Goal: Information Seeking & Learning: Learn about a topic

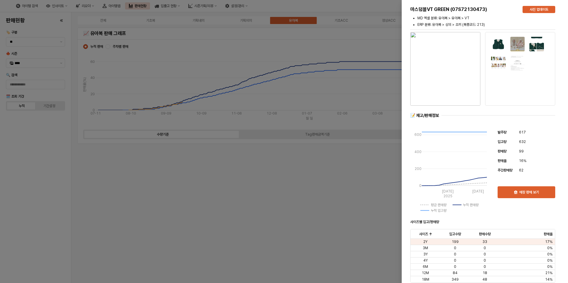
scroll to position [594, 0]
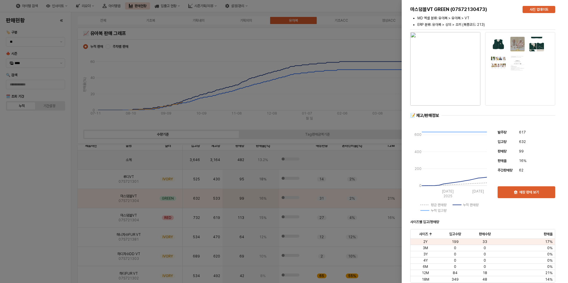
click at [37, 158] on div at bounding box center [284, 141] width 568 height 283
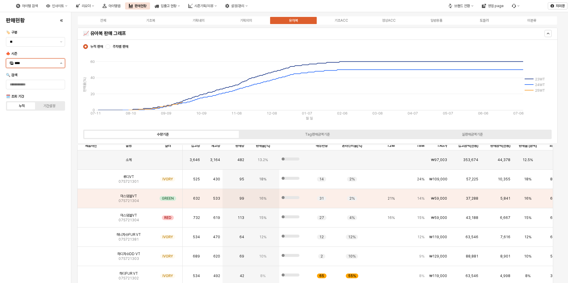
click at [61, 64] on icon "제안 사항 표시" at bounding box center [61, 63] width 2 height 1
click at [29, 124] on div "25FA" at bounding box center [36, 126] width 43 height 5
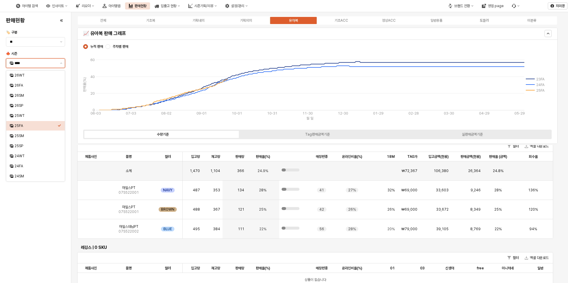
scroll to position [831, 0]
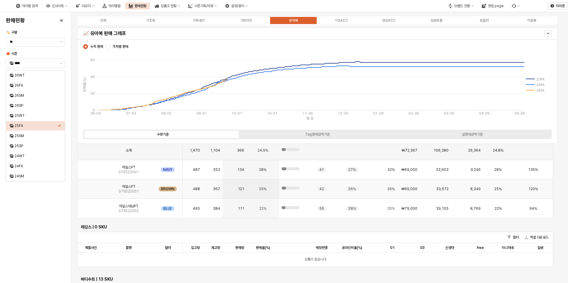
click at [91, 187] on img "App Frame" at bounding box center [91, 187] width 0 height 0
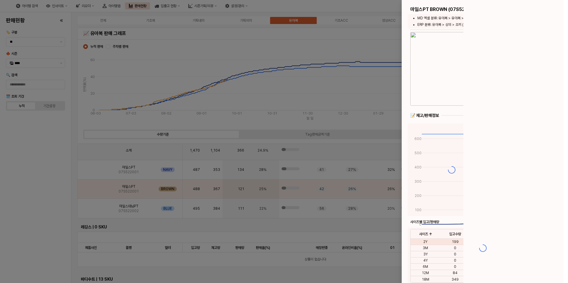
click at [90, 189] on div at bounding box center [284, 141] width 568 height 283
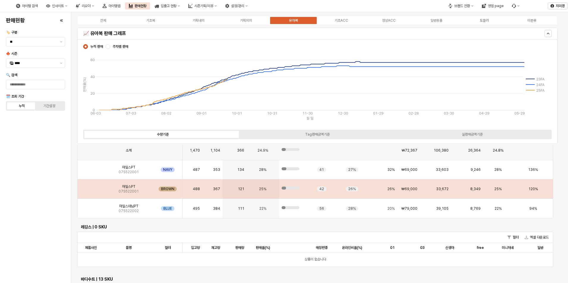
click at [91, 187] on img "App Frame" at bounding box center [91, 187] width 0 height 0
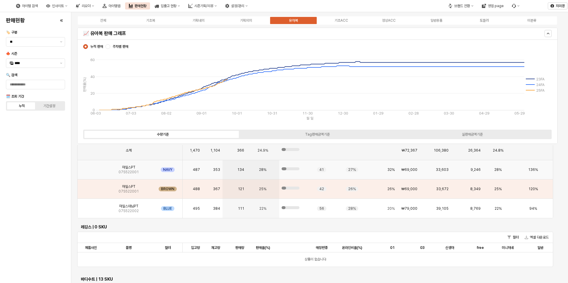
click at [91, 167] on img "App Frame" at bounding box center [91, 167] width 0 height 0
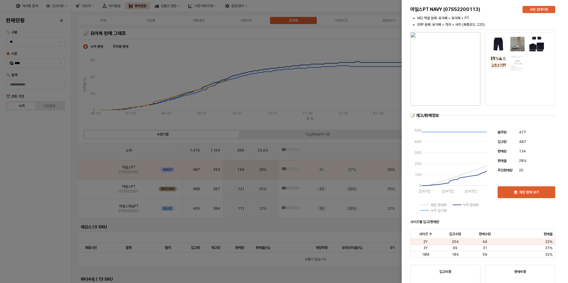
click at [45, 213] on div at bounding box center [284, 141] width 568 height 283
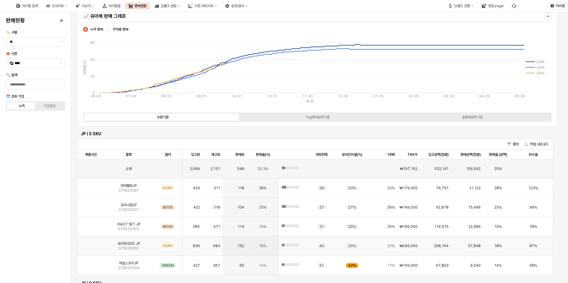
scroll to position [0, 0]
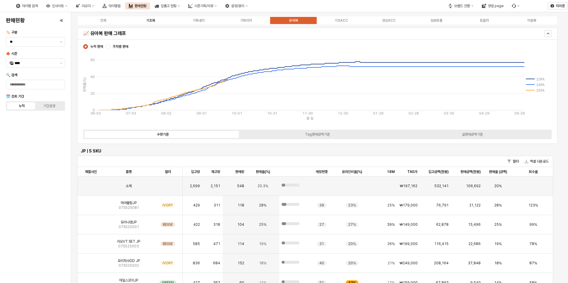
click at [153, 19] on div "기초복" at bounding box center [150, 20] width 9 height 4
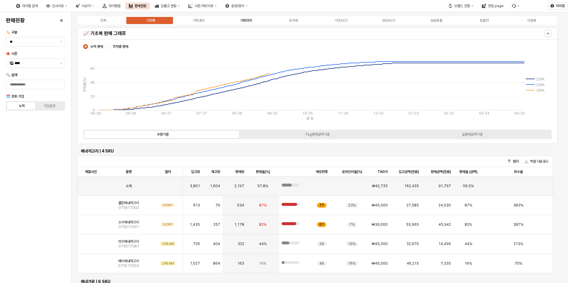
click at [246, 20] on div "기획외의" at bounding box center [246, 20] width 12 height 4
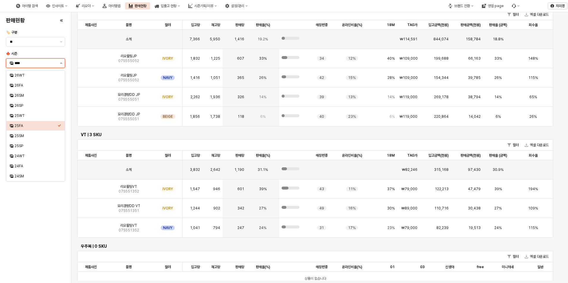
click at [61, 65] on button "제안 사항 표시" at bounding box center [61, 63] width 7 height 9
click at [28, 118] on div "25WT" at bounding box center [34, 116] width 48 height 6
type input "****"
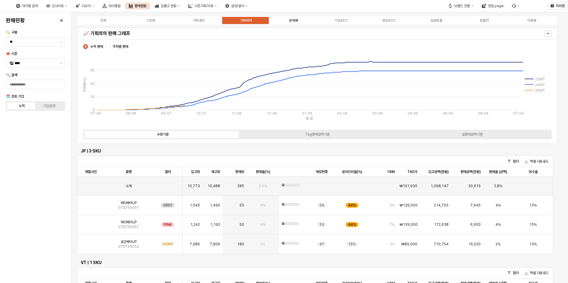
click at [292, 19] on div "유아복" at bounding box center [293, 20] width 9 height 4
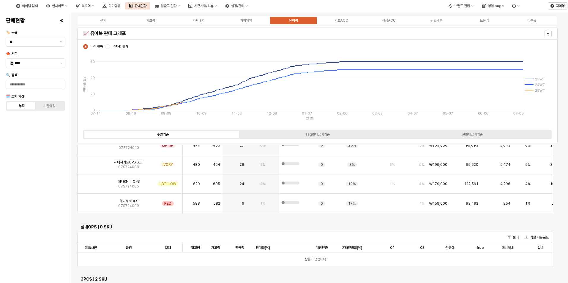
scroll to position [1960, 0]
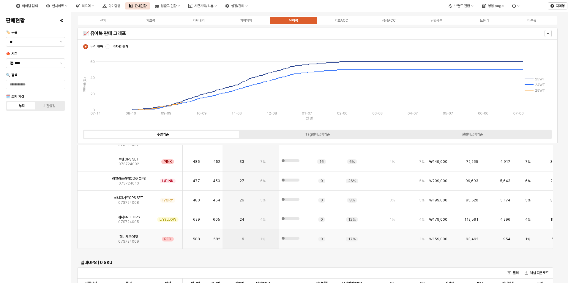
click at [91, 237] on img "App Frame" at bounding box center [91, 237] width 0 height 0
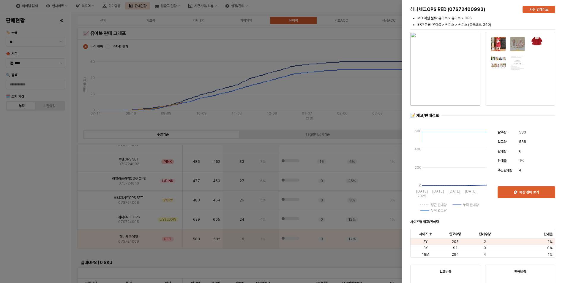
click at [47, 237] on div at bounding box center [284, 141] width 568 height 283
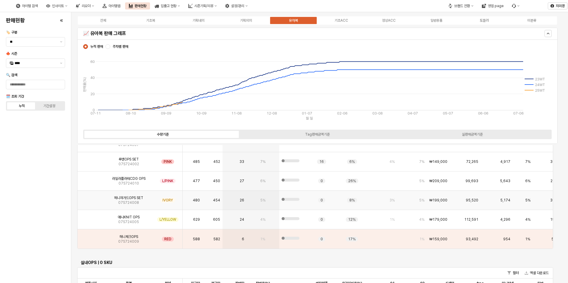
click at [91, 198] on img "App Frame" at bounding box center [91, 198] width 0 height 0
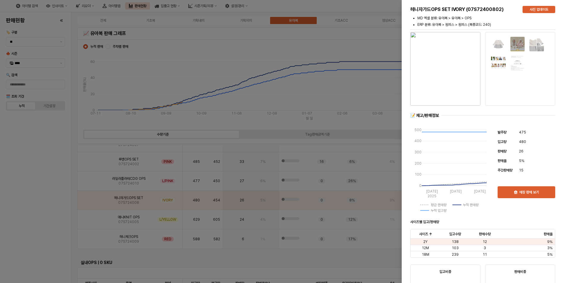
click at [42, 213] on div at bounding box center [284, 141] width 568 height 283
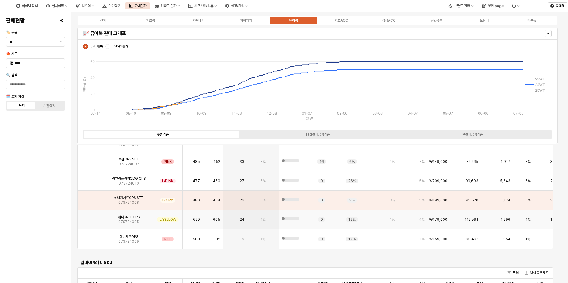
scroll to position [1930, 0]
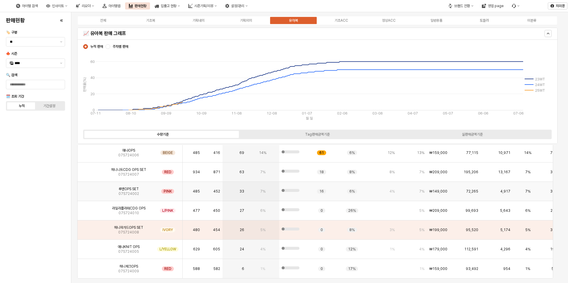
click at [91, 189] on img "App Frame" at bounding box center [91, 189] width 0 height 0
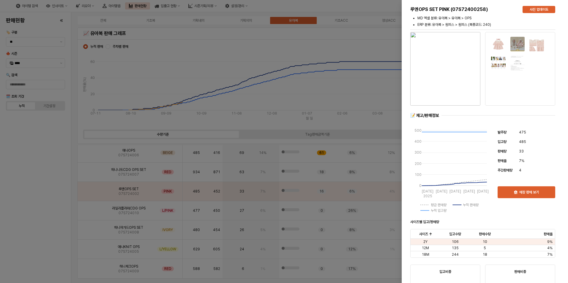
click at [31, 227] on div at bounding box center [284, 141] width 568 height 283
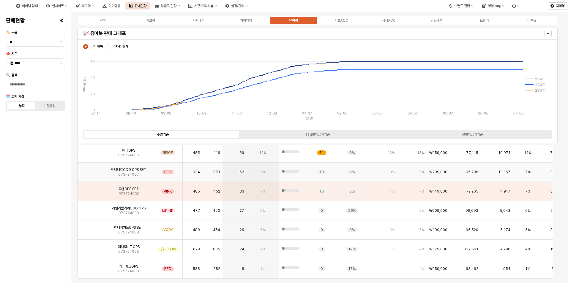
click at [91, 170] on img "App Frame" at bounding box center [91, 170] width 0 height 0
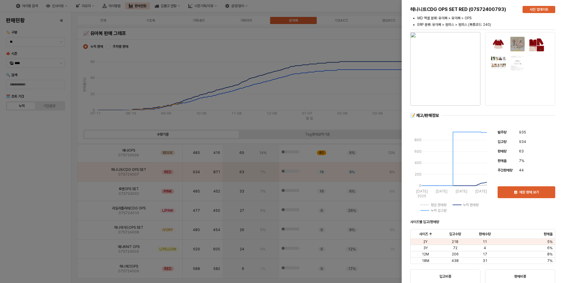
click at [47, 209] on div at bounding box center [284, 141] width 568 height 283
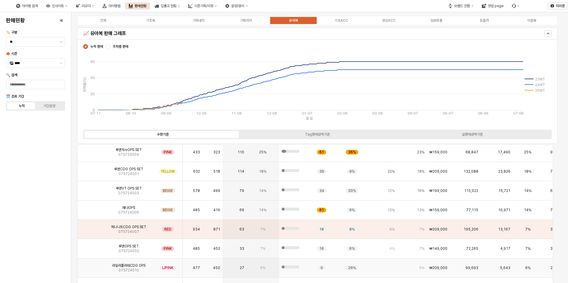
scroll to position [1871, 0]
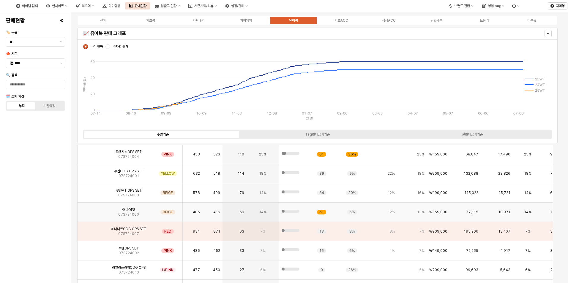
click at [91, 210] on img "App Frame" at bounding box center [91, 210] width 0 height 0
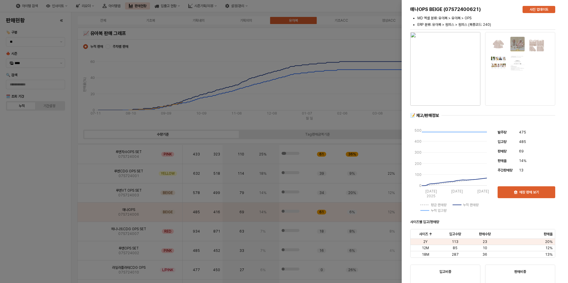
click at [41, 227] on div at bounding box center [284, 141] width 568 height 283
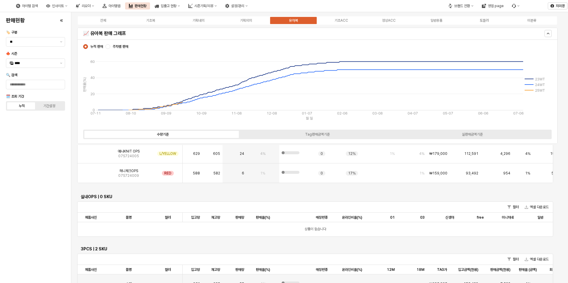
scroll to position [2108, 0]
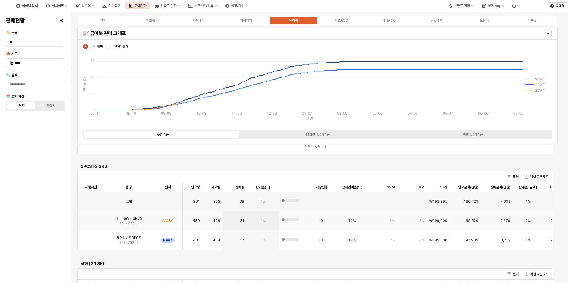
click at [91, 219] on img "App Frame" at bounding box center [91, 219] width 0 height 0
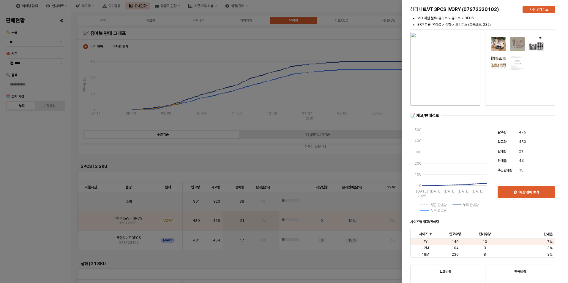
click at [37, 240] on div at bounding box center [284, 141] width 568 height 283
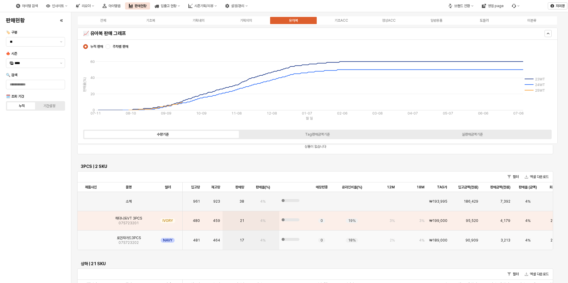
click at [91, 238] on img "App Frame" at bounding box center [91, 238] width 0 height 0
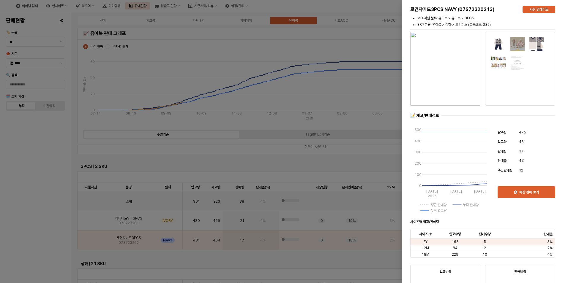
click at [29, 252] on div at bounding box center [284, 141] width 568 height 283
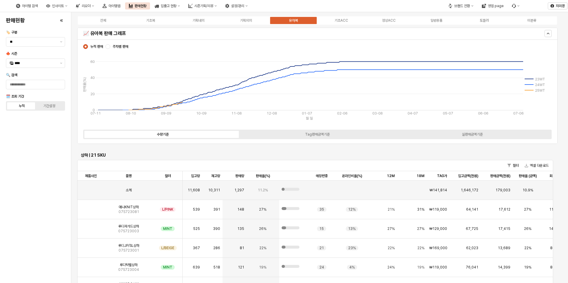
scroll to position [2227, 0]
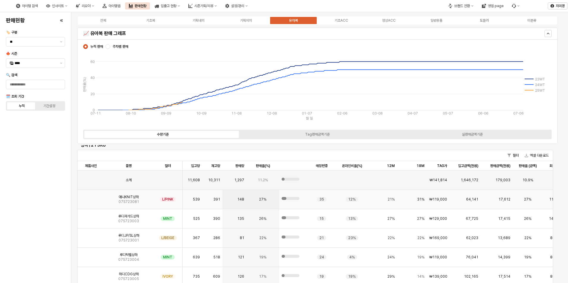
click at [91, 197] on img "App Frame" at bounding box center [91, 197] width 0 height 0
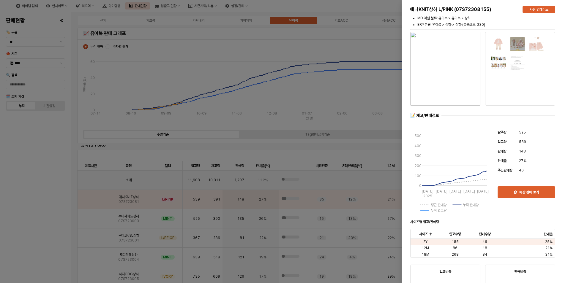
click at [46, 215] on div at bounding box center [284, 141] width 568 height 283
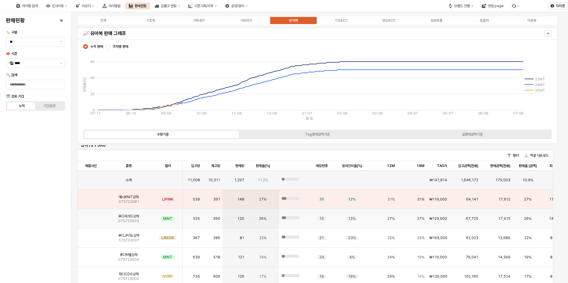
click at [91, 216] on img "App Frame" at bounding box center [91, 216] width 0 height 0
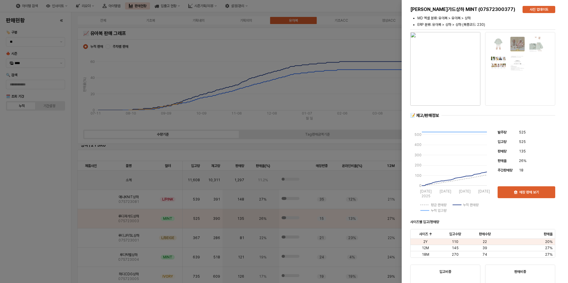
click at [50, 232] on div at bounding box center [284, 141] width 568 height 283
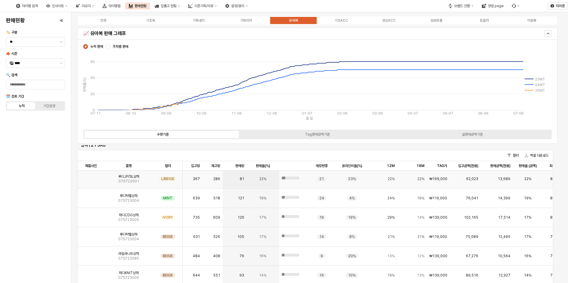
scroll to position [59, 0]
click at [91, 196] on img "App Frame" at bounding box center [91, 196] width 0 height 0
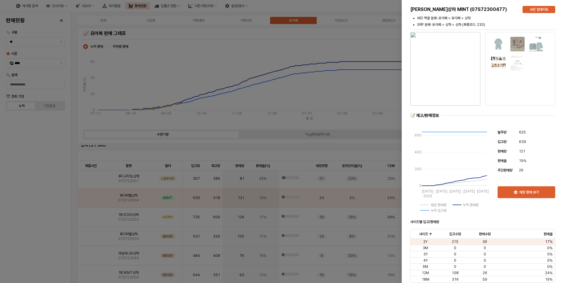
click at [43, 216] on div at bounding box center [284, 141] width 568 height 283
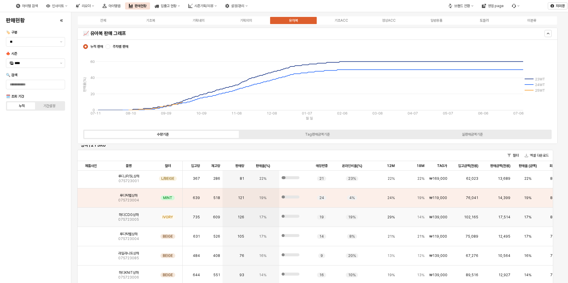
click at [91, 215] on img "App Frame" at bounding box center [91, 215] width 0 height 0
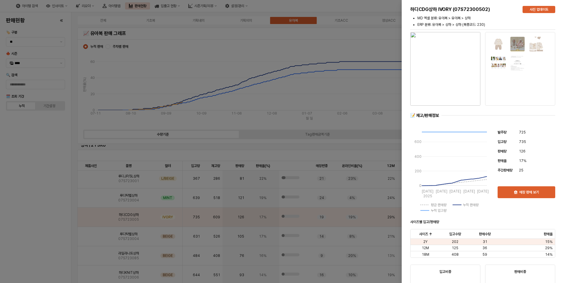
click at [50, 231] on div at bounding box center [284, 141] width 568 height 283
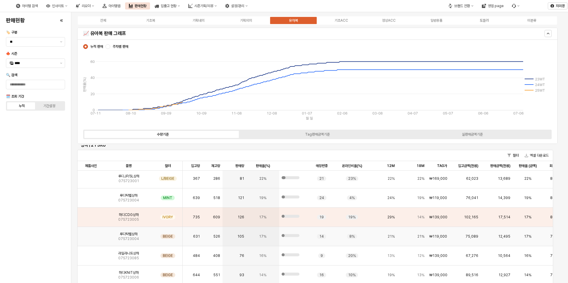
click at [91, 234] on img "App Frame" at bounding box center [91, 234] width 0 height 0
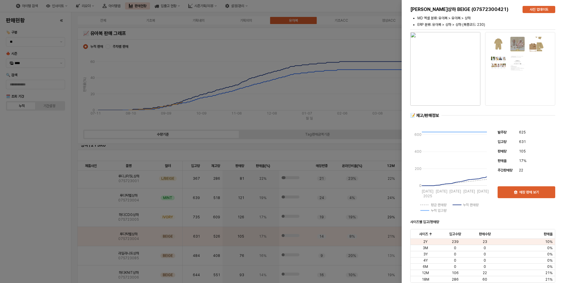
click at [41, 244] on div at bounding box center [284, 141] width 568 height 283
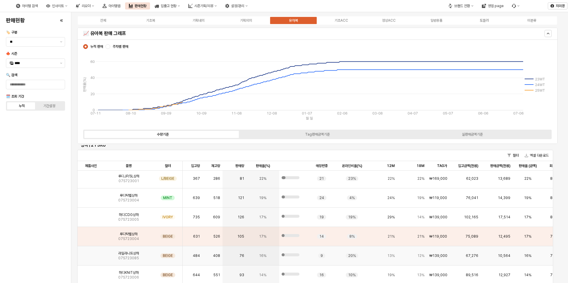
click at [91, 254] on img "App Frame" at bounding box center [91, 254] width 0 height 0
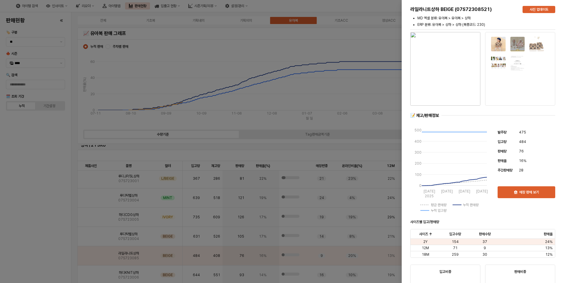
click at [29, 246] on div at bounding box center [284, 141] width 568 height 283
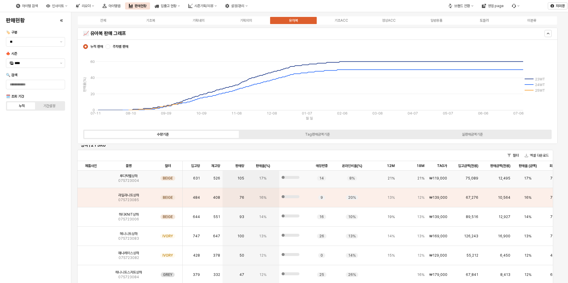
scroll to position [119, 0]
click at [91, 213] on img "App Frame" at bounding box center [91, 213] width 0 height 0
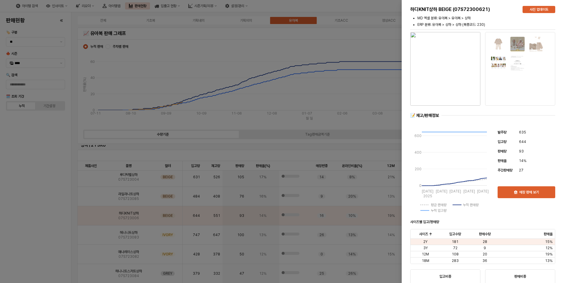
click at [52, 222] on div at bounding box center [284, 141] width 568 height 283
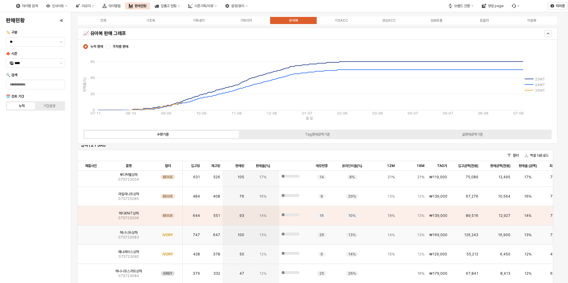
click at [91, 233] on img "App Frame" at bounding box center [91, 233] width 0 height 0
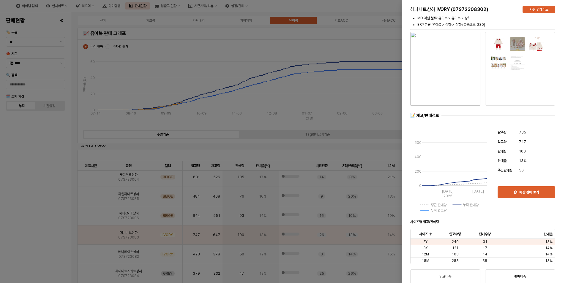
click at [47, 244] on div at bounding box center [284, 141] width 568 height 283
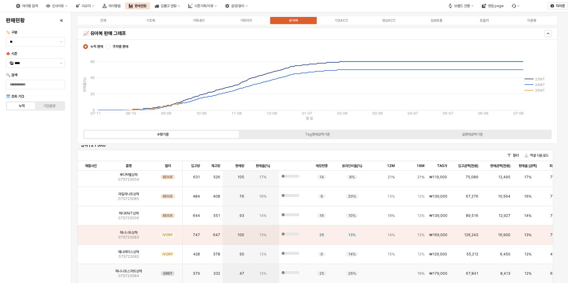
click at [91, 271] on img "App Frame" at bounding box center [91, 271] width 0 height 0
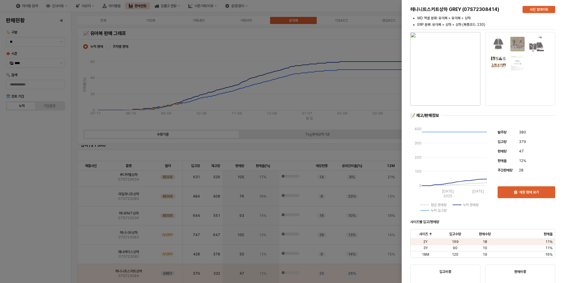
click at [38, 254] on div at bounding box center [284, 141] width 568 height 283
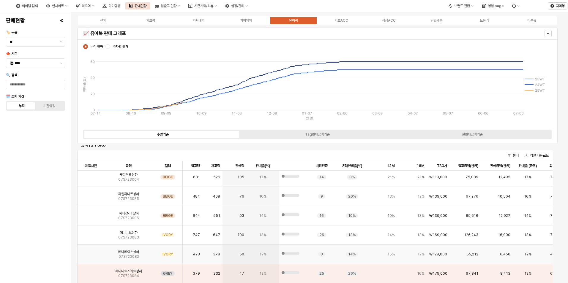
click at [91, 252] on img "App Frame" at bounding box center [91, 252] width 0 height 0
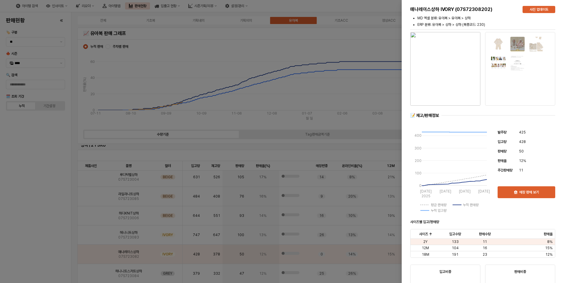
click at [24, 248] on div at bounding box center [284, 141] width 568 height 283
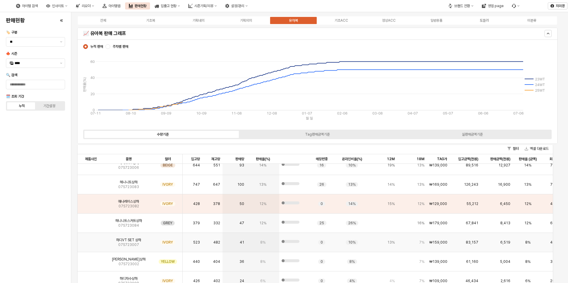
scroll to position [2235, 0]
click at [91, 239] on img "App Frame" at bounding box center [91, 239] width 0 height 0
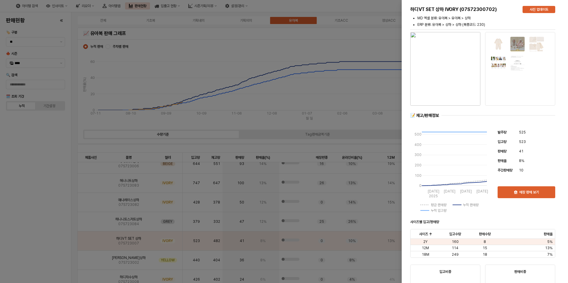
click at [53, 245] on div at bounding box center [284, 141] width 568 height 283
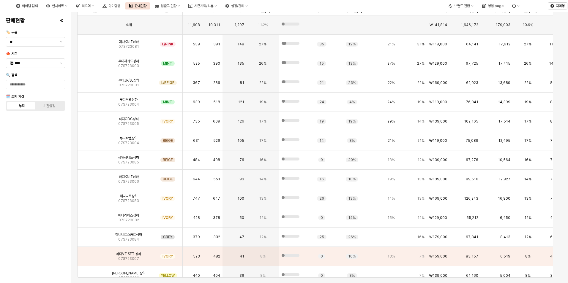
scroll to position [0, 0]
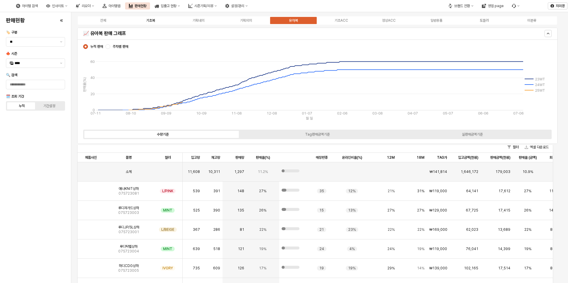
click at [153, 21] on div "기초복" at bounding box center [150, 20] width 9 height 4
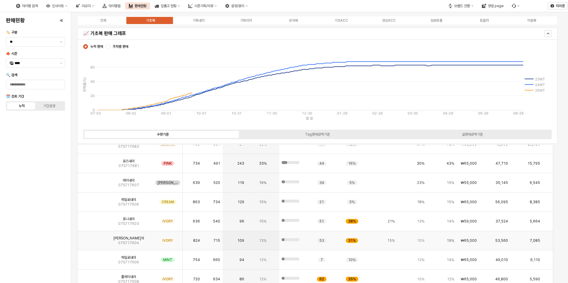
scroll to position [1307, 0]
click at [64, 7] on div "인사이트" at bounding box center [58, 6] width 12 height 4
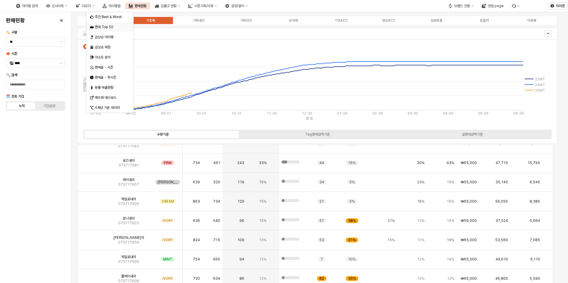
click at [103, 25] on div "판매 Top 50" at bounding box center [110, 27] width 31 height 5
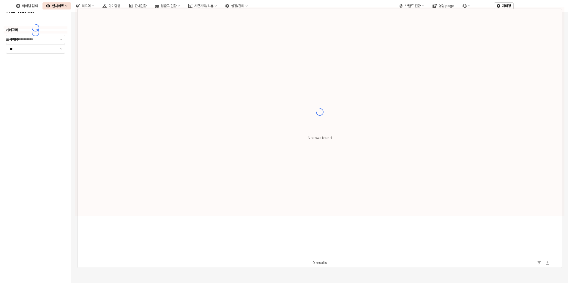
type input "**"
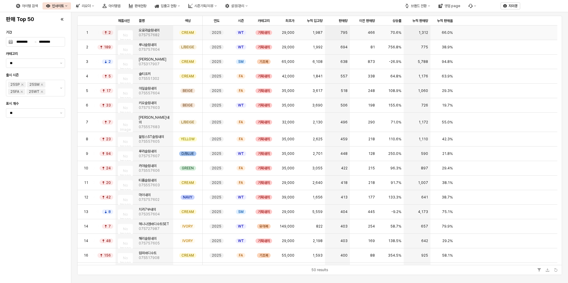
click at [118, 30] on img "App Frame" at bounding box center [118, 30] width 0 height 0
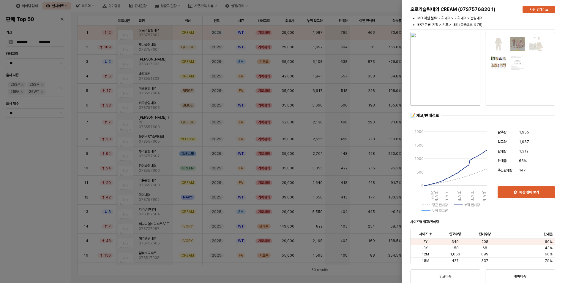
click at [30, 151] on div at bounding box center [284, 141] width 568 height 283
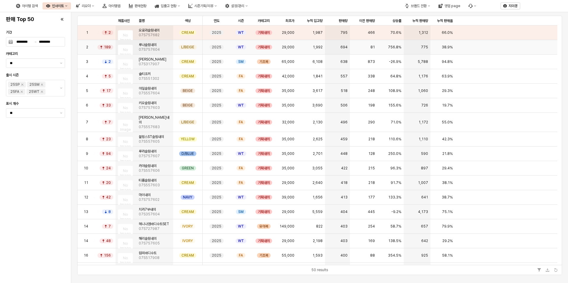
click at [118, 45] on img "App Frame" at bounding box center [118, 45] width 0 height 0
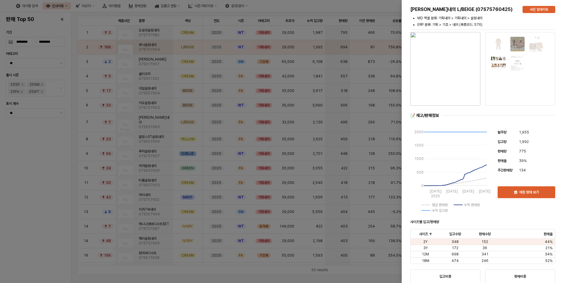
click at [79, 153] on div at bounding box center [284, 141] width 568 height 283
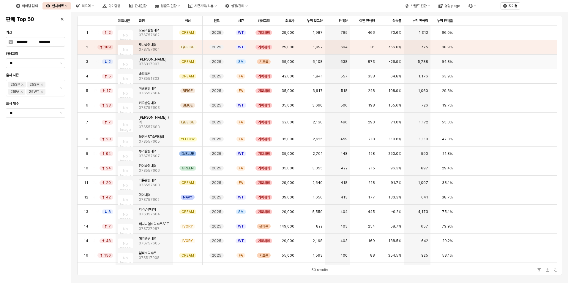
click at [118, 59] on img "App Frame" at bounding box center [118, 59] width 0 height 0
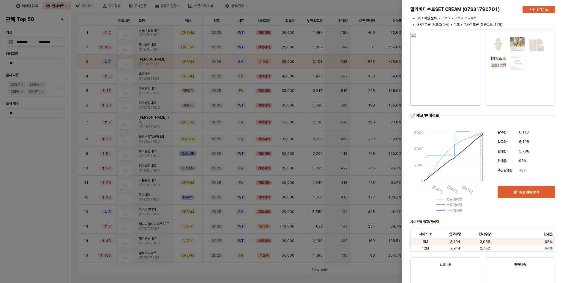
click at [37, 183] on div at bounding box center [284, 141] width 568 height 283
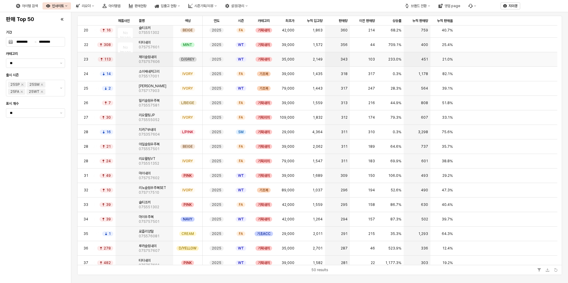
scroll to position [327, 0]
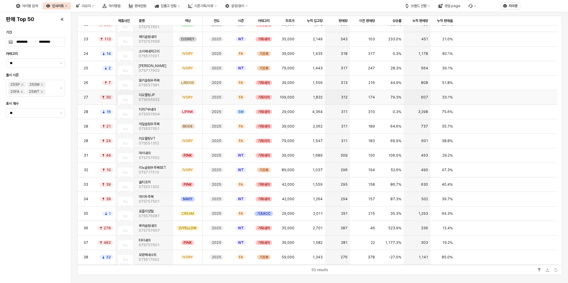
click at [118, 95] on img "App Frame" at bounding box center [118, 95] width 0 height 0
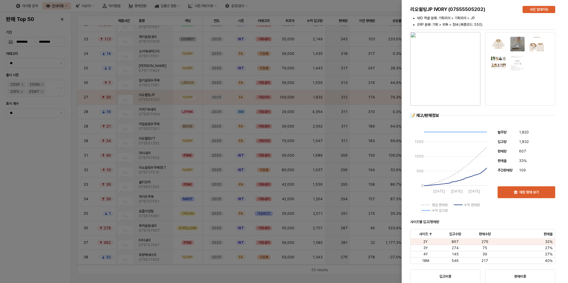
click at [48, 217] on div at bounding box center [284, 141] width 568 height 283
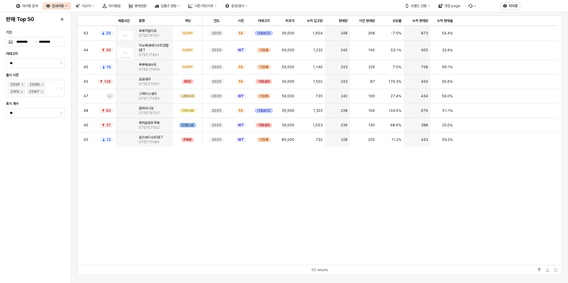
scroll to position [647, 0]
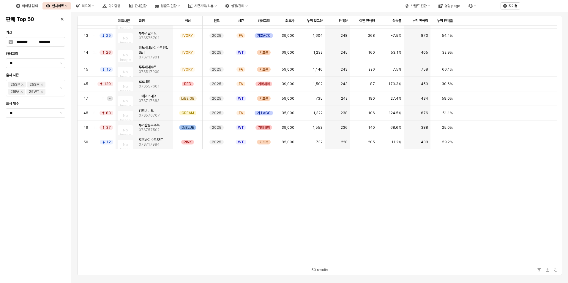
click at [64, 7] on div "인사이트" at bounding box center [58, 6] width 12 height 4
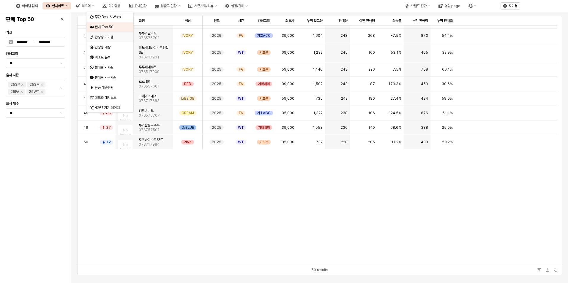
click at [103, 39] on div "급상승 아이템" at bounding box center [110, 37] width 31 height 5
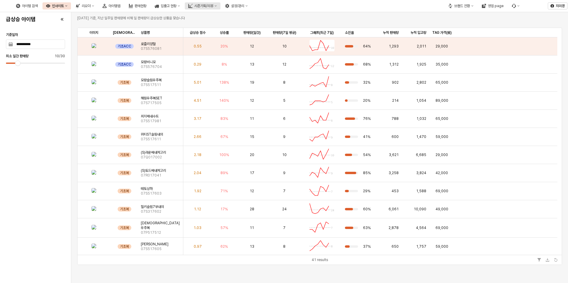
click at [213, 7] on div "시즌기획/리뷰" at bounding box center [203, 6] width 19 height 4
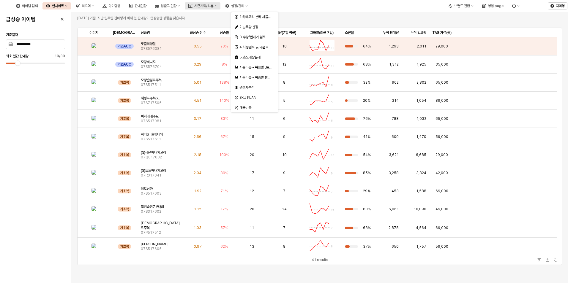
click at [213, 7] on div "시즌기획/리뷰" at bounding box center [203, 6] width 19 height 4
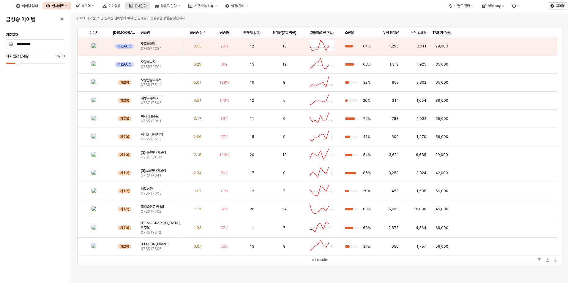
click at [150, 8] on button "판매현황" at bounding box center [137, 5] width 25 height 7
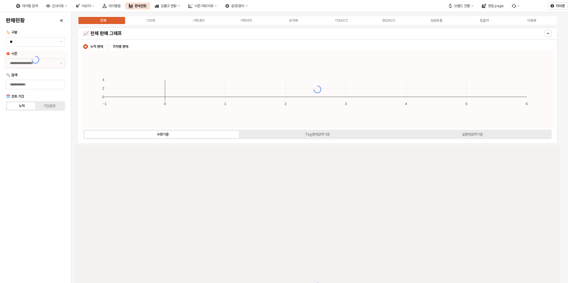
type input "****"
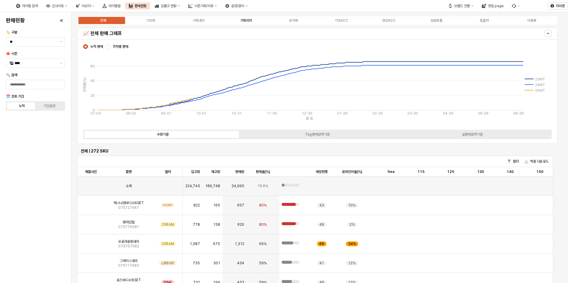
click at [248, 19] on div "기획외의" at bounding box center [246, 20] width 12 height 4
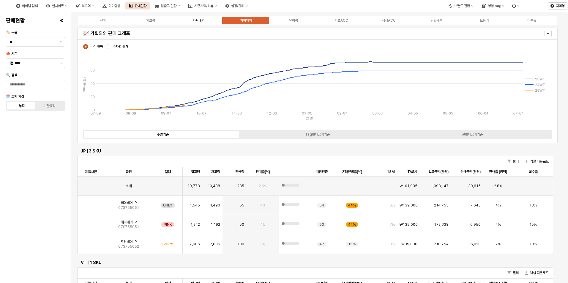
click at [201, 21] on div "기획내의" at bounding box center [198, 20] width 12 height 4
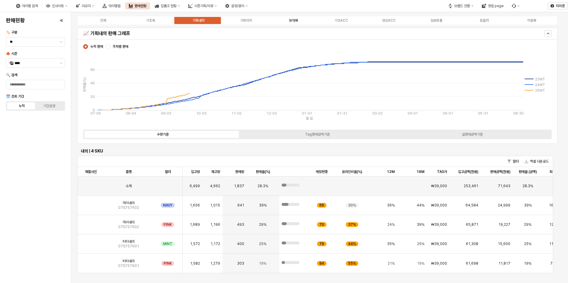
click at [294, 19] on div "유아복" at bounding box center [293, 20] width 9 height 4
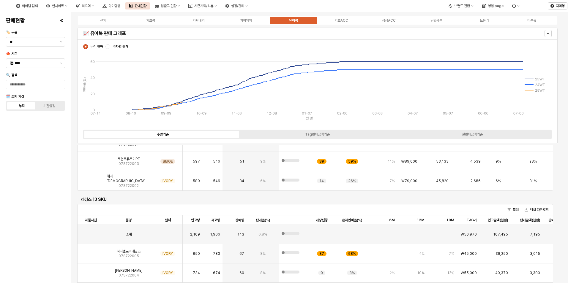
scroll to position [1128, 0]
